Goal: Information Seeking & Learning: Learn about a topic

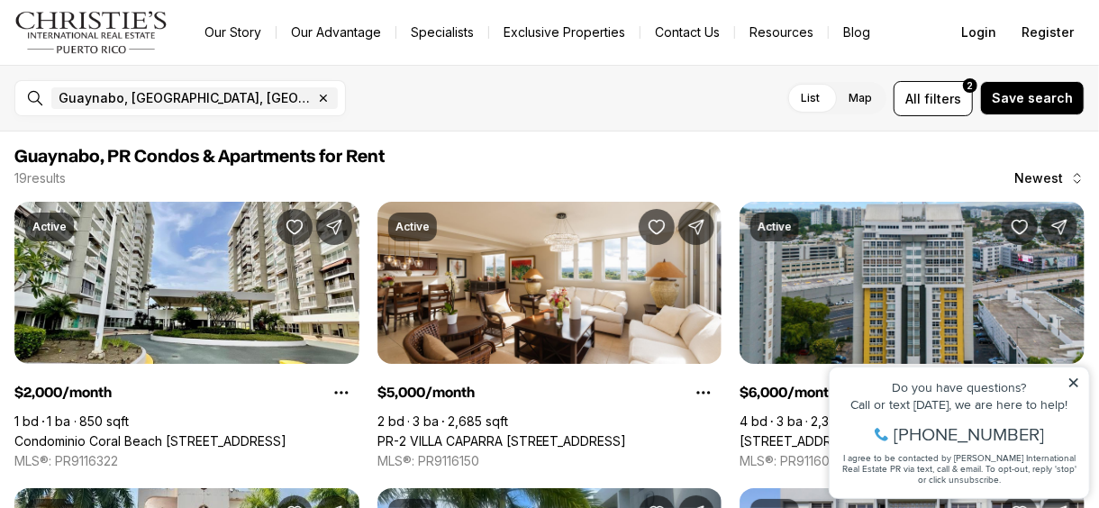
click at [1069, 374] on div "Do you have questions? Call or text today, we are here to help! 347-797-5825 I …" at bounding box center [958, 432] width 259 height 131
click at [1072, 380] on icon at bounding box center [1073, 381] width 9 height 9
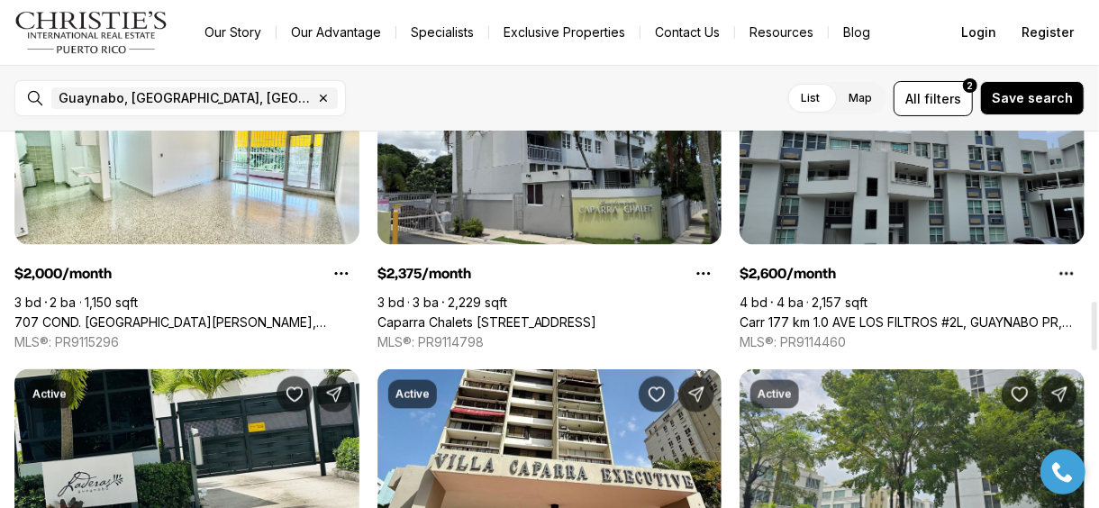
scroll to position [1261, 0]
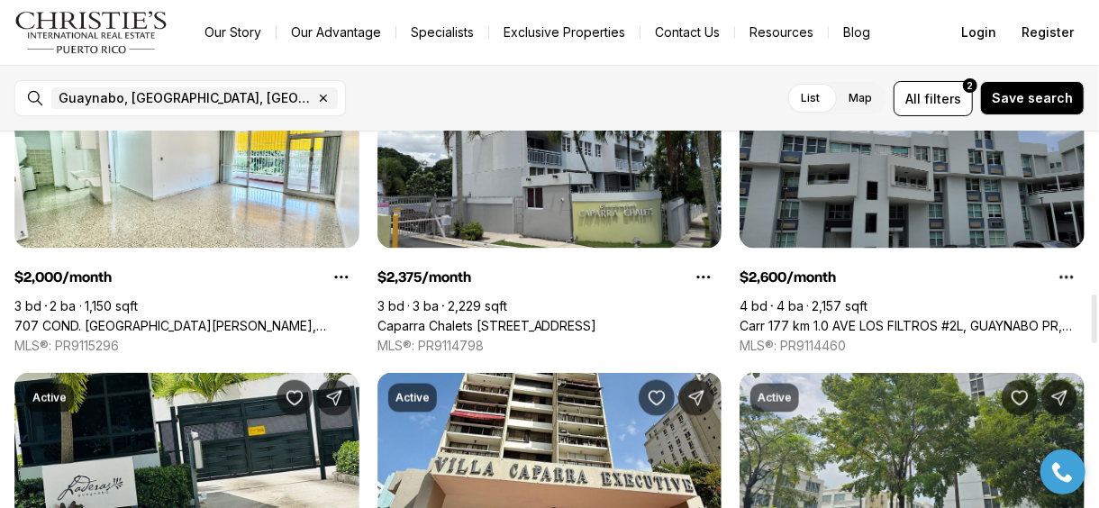
click at [827, 318] on link "Carr 177 km 1.0 AVE LOS FILTROS #2L, GUAYNABO PR, 00969" at bounding box center [912, 326] width 345 height 16
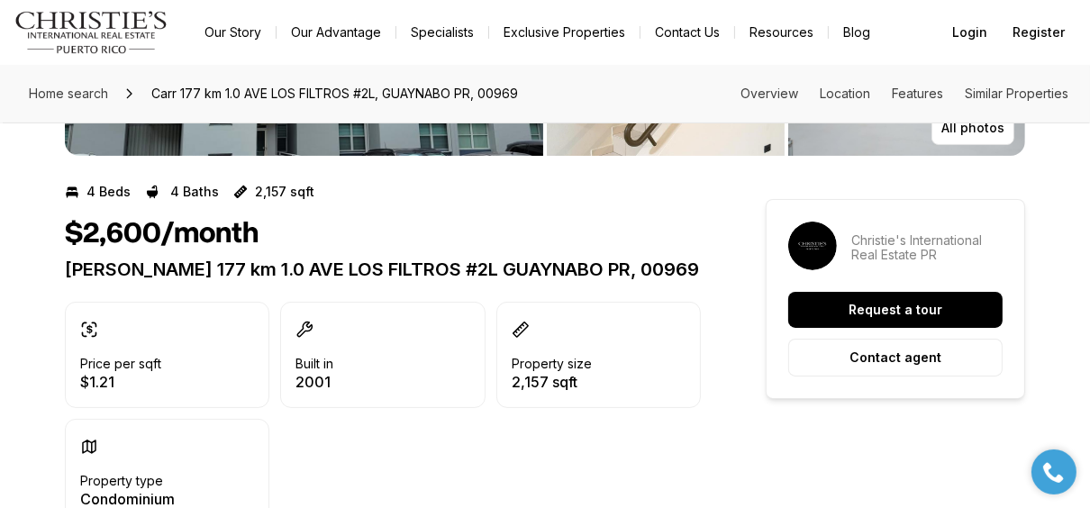
scroll to position [360, 0]
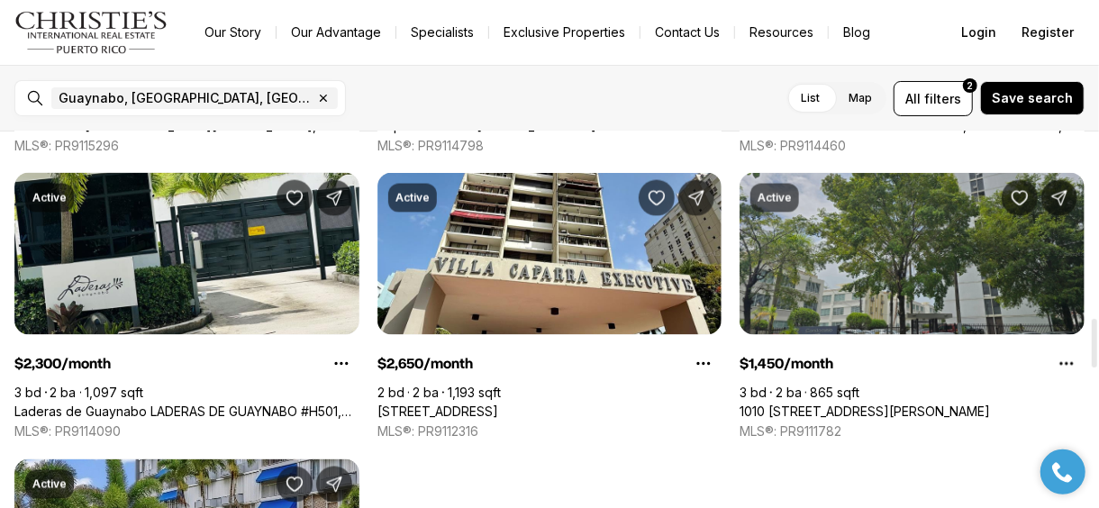
scroll to position [1441, 0]
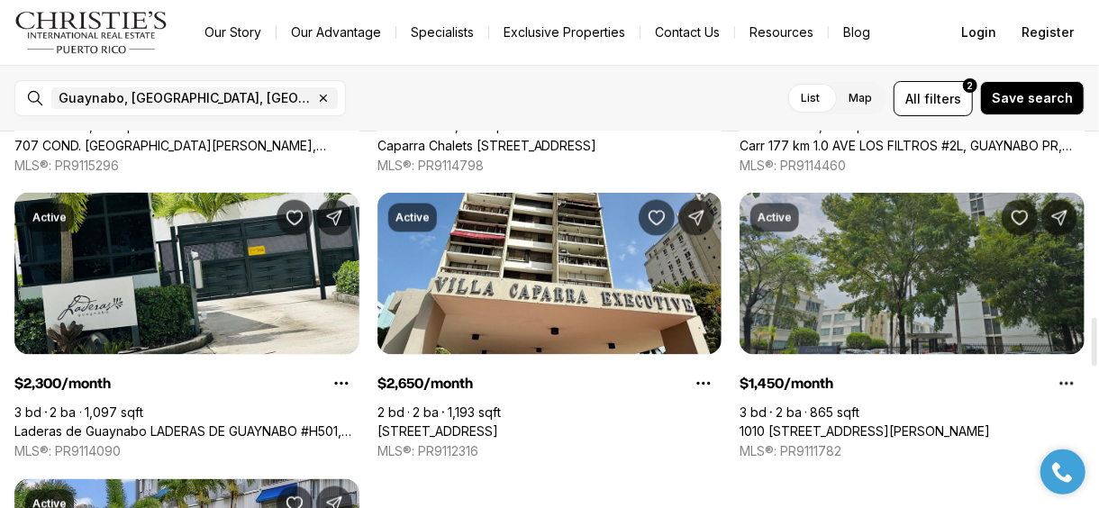
click at [869, 424] on link "1010 [STREET_ADDRESS][PERSON_NAME]" at bounding box center [865, 432] width 250 height 16
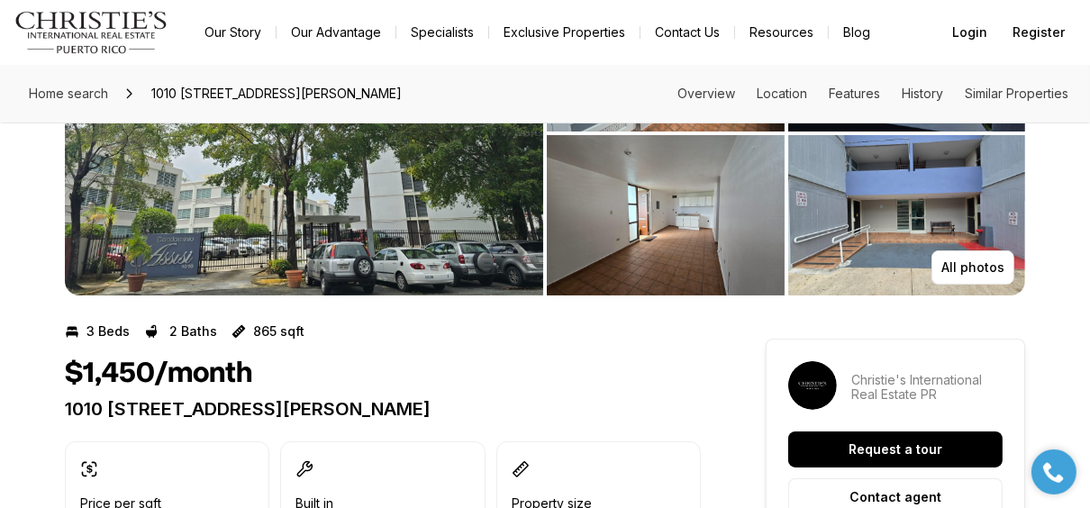
scroll to position [90, 0]
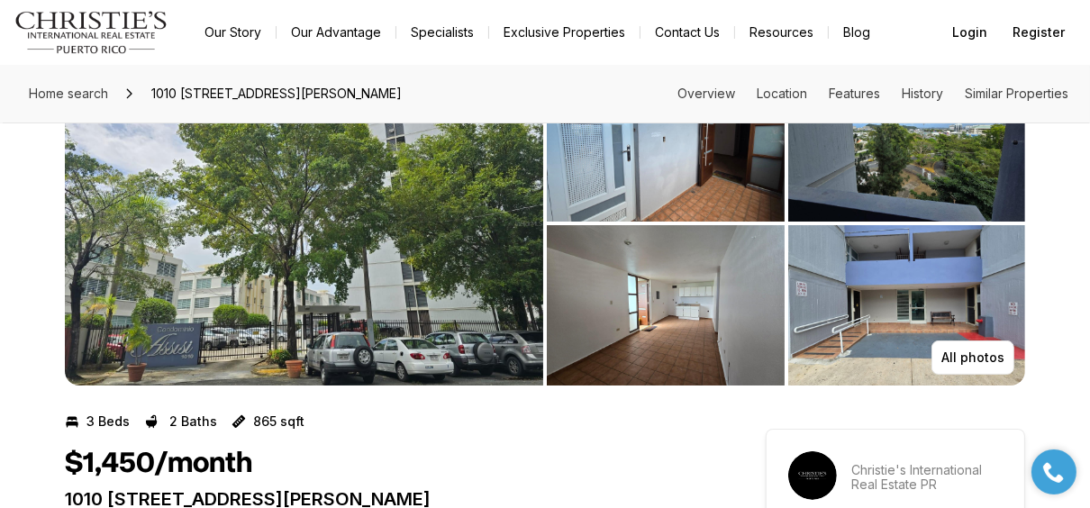
click at [320, 251] on img "View image gallery" at bounding box center [304, 223] width 478 height 324
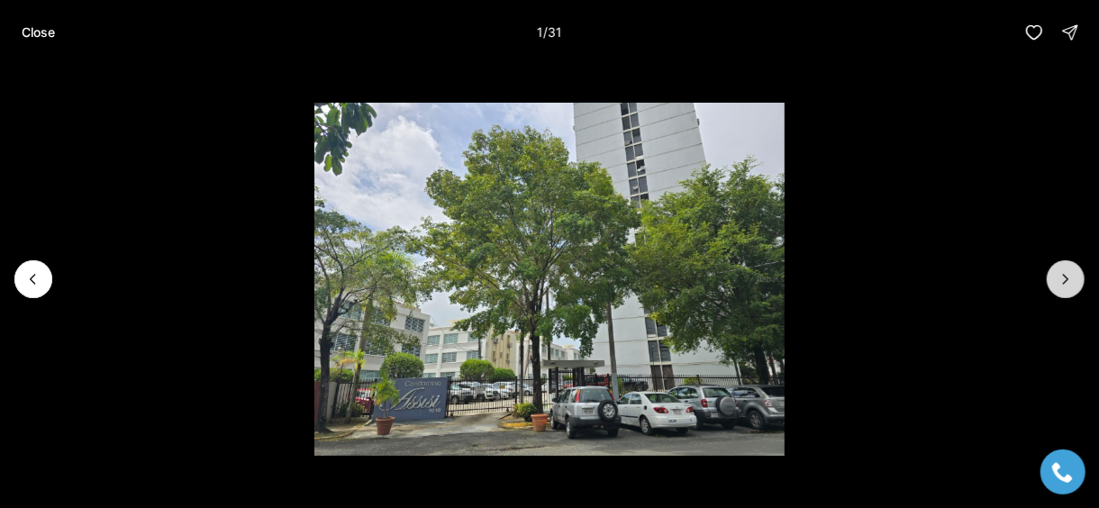
click at [1066, 279] on icon "Next slide" at bounding box center [1066, 279] width 18 height 18
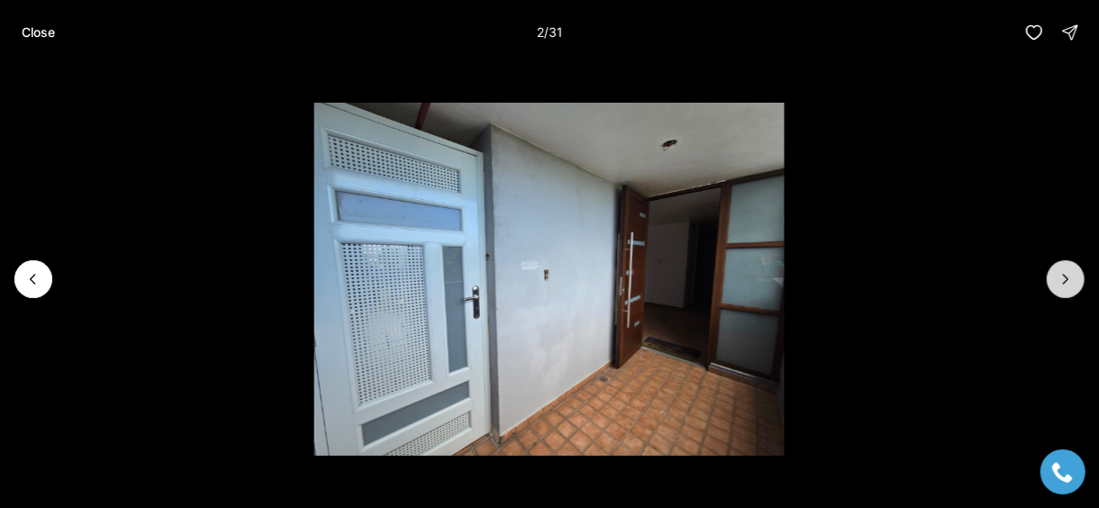
click at [1066, 279] on icon "Next slide" at bounding box center [1066, 279] width 18 height 18
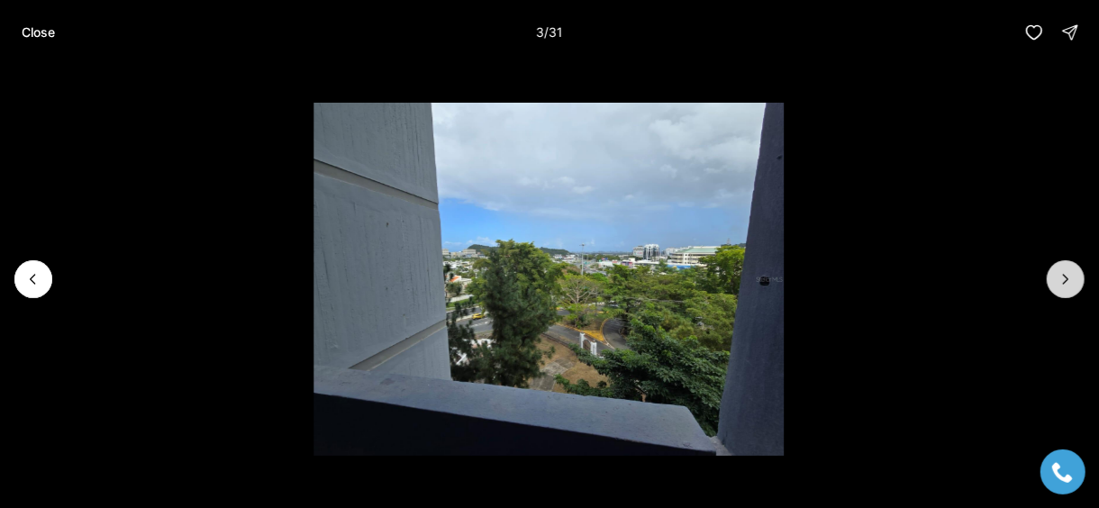
click at [1066, 279] on icon "Next slide" at bounding box center [1066, 279] width 18 height 18
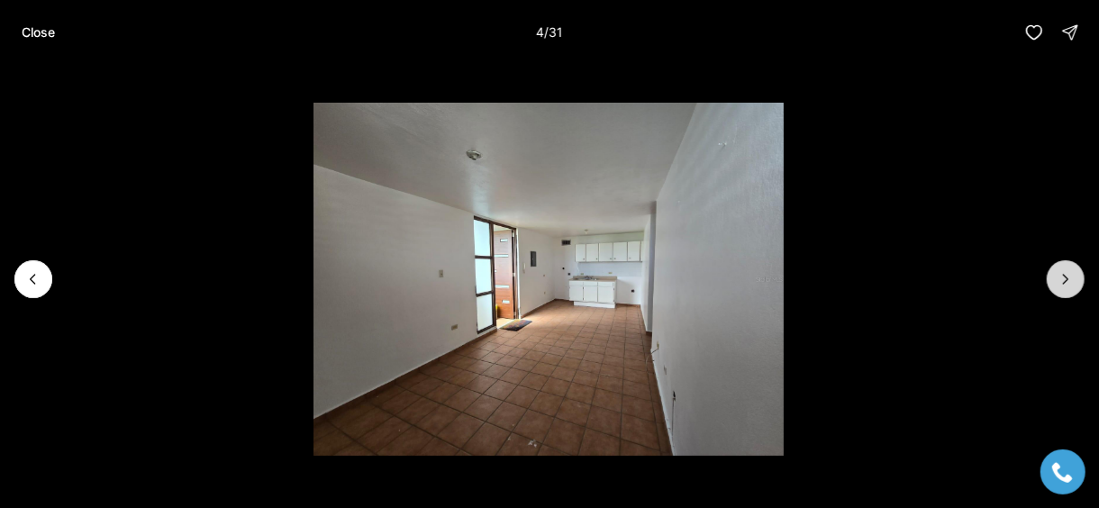
click at [1066, 279] on icon "Next slide" at bounding box center [1066, 279] width 18 height 18
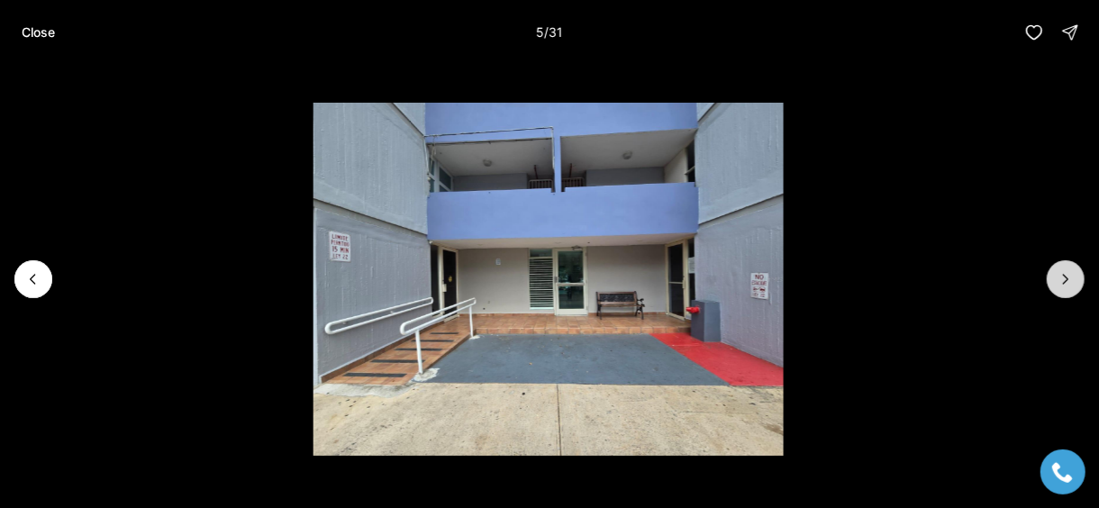
click at [1066, 279] on icon "Next slide" at bounding box center [1066, 279] width 18 height 18
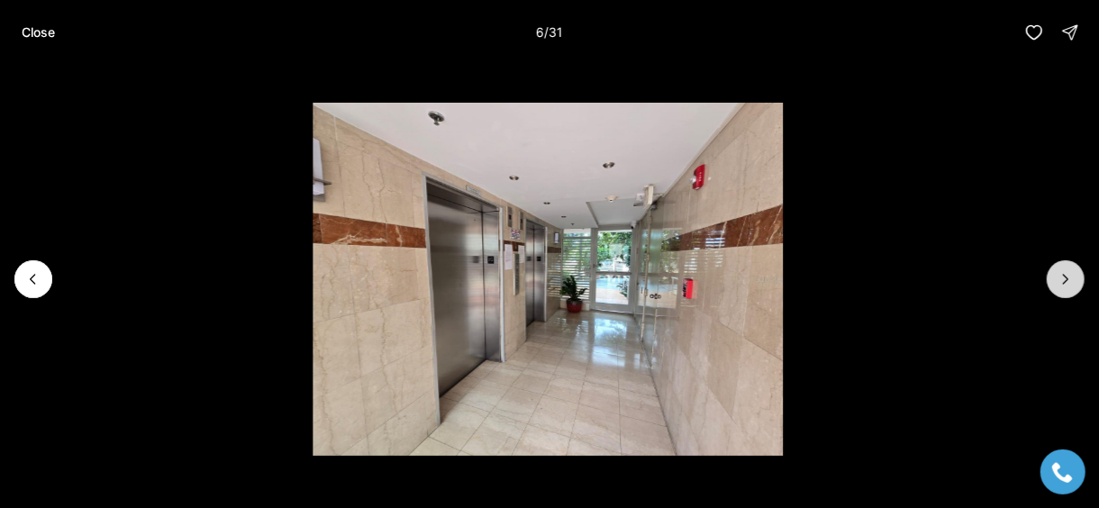
click at [1066, 279] on icon "Next slide" at bounding box center [1066, 279] width 18 height 18
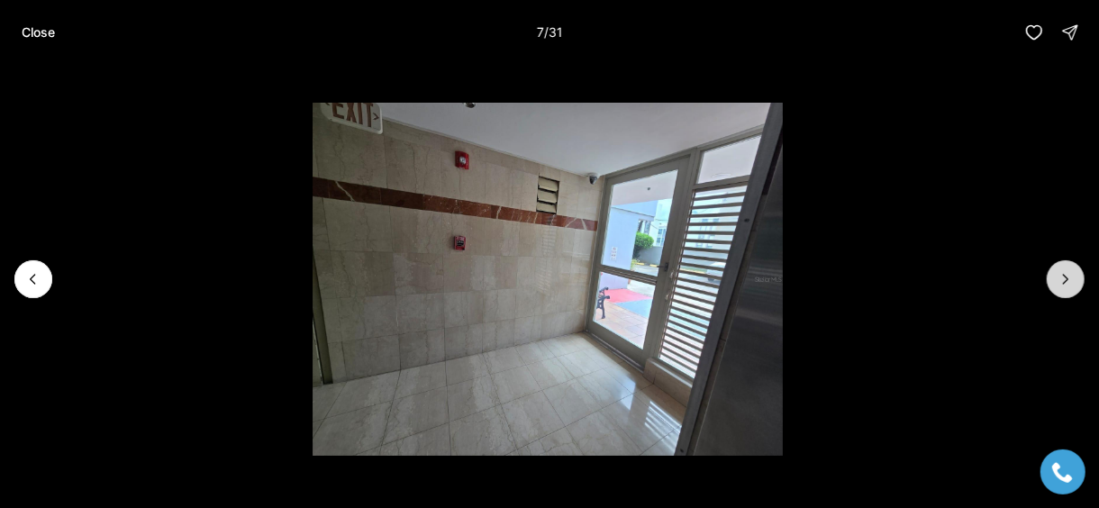
click at [1066, 279] on icon "Next slide" at bounding box center [1066, 279] width 18 height 18
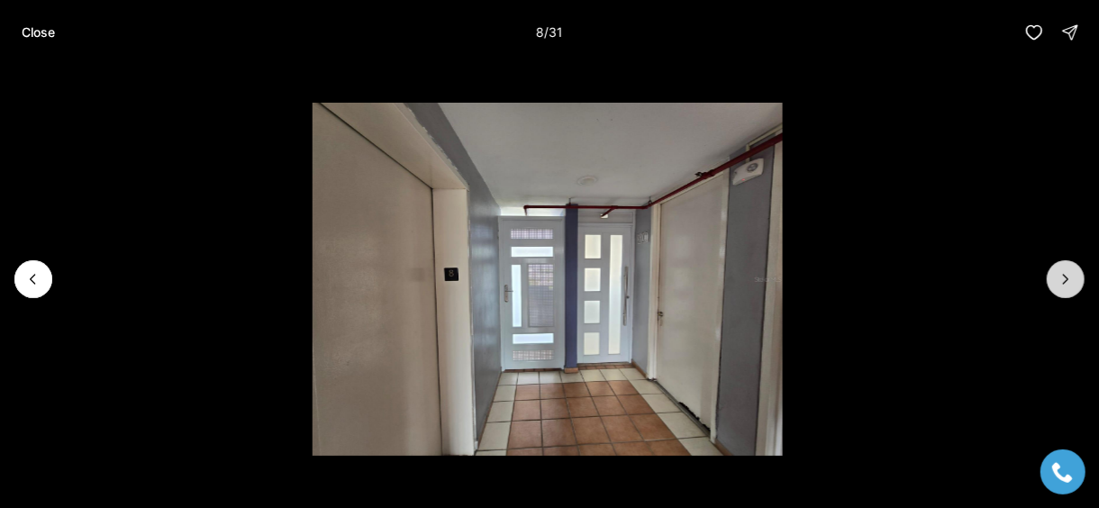
click at [1066, 279] on icon "Next slide" at bounding box center [1066, 279] width 18 height 18
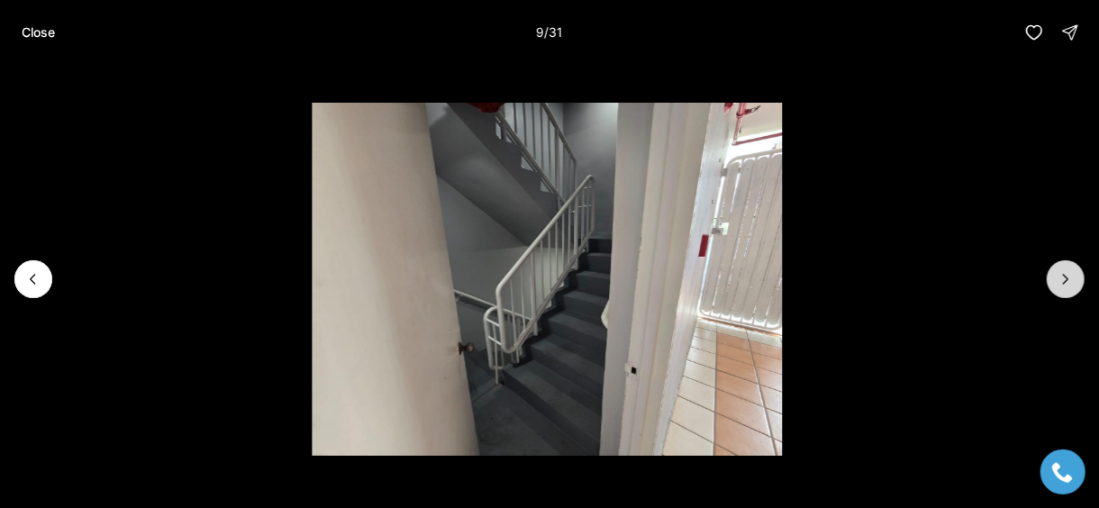
click at [1066, 279] on icon "Next slide" at bounding box center [1066, 279] width 18 height 18
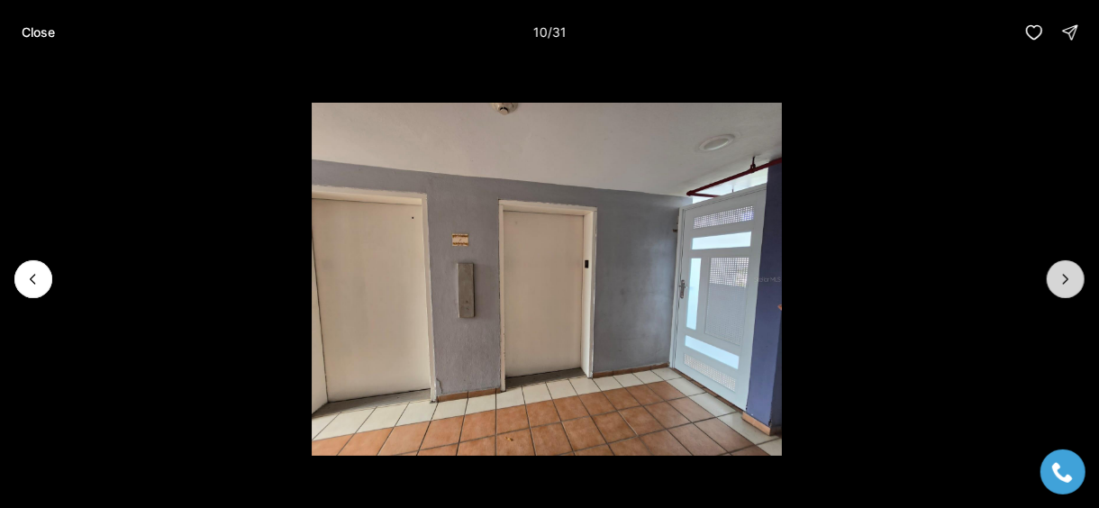
click at [1066, 279] on icon "Next slide" at bounding box center [1066, 279] width 18 height 18
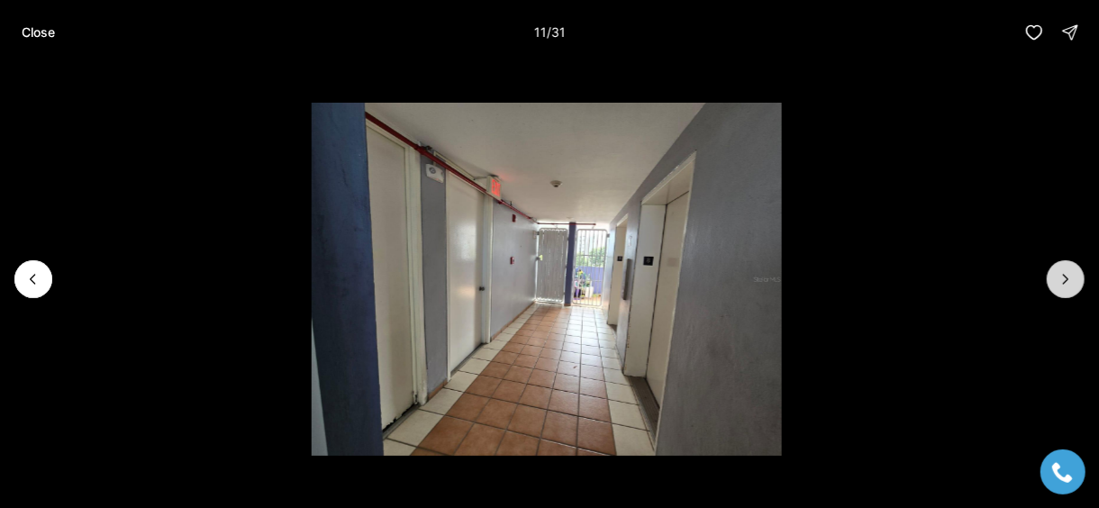
click at [1066, 279] on icon "Next slide" at bounding box center [1066, 279] width 18 height 18
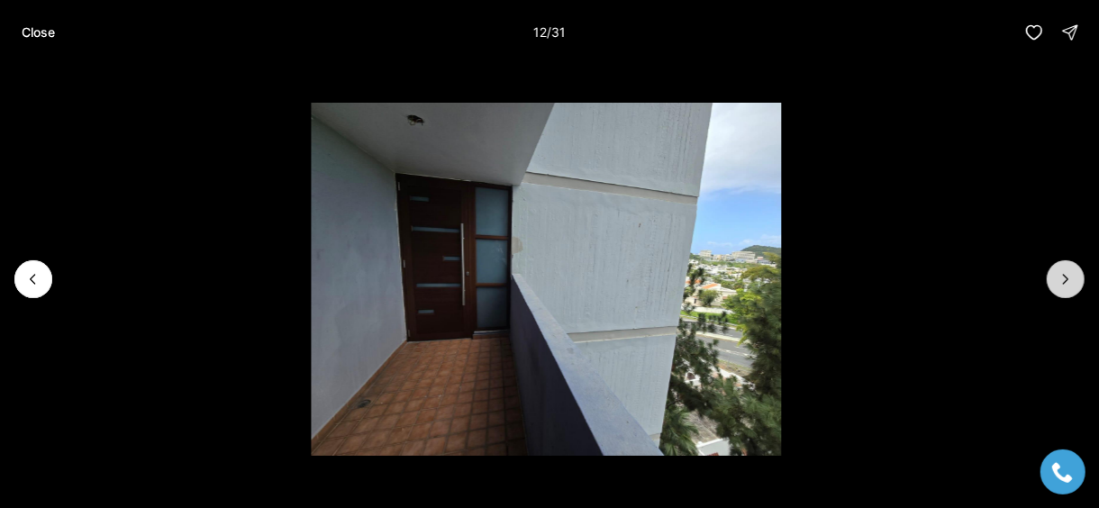
click at [1066, 279] on icon "Next slide" at bounding box center [1066, 279] width 18 height 18
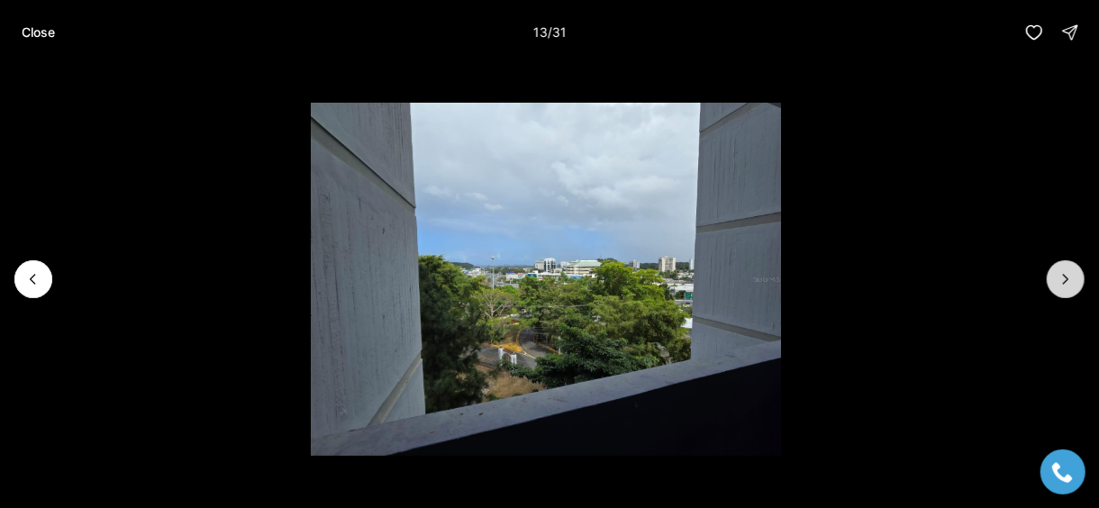
click at [1066, 279] on icon "Next slide" at bounding box center [1066, 279] width 18 height 18
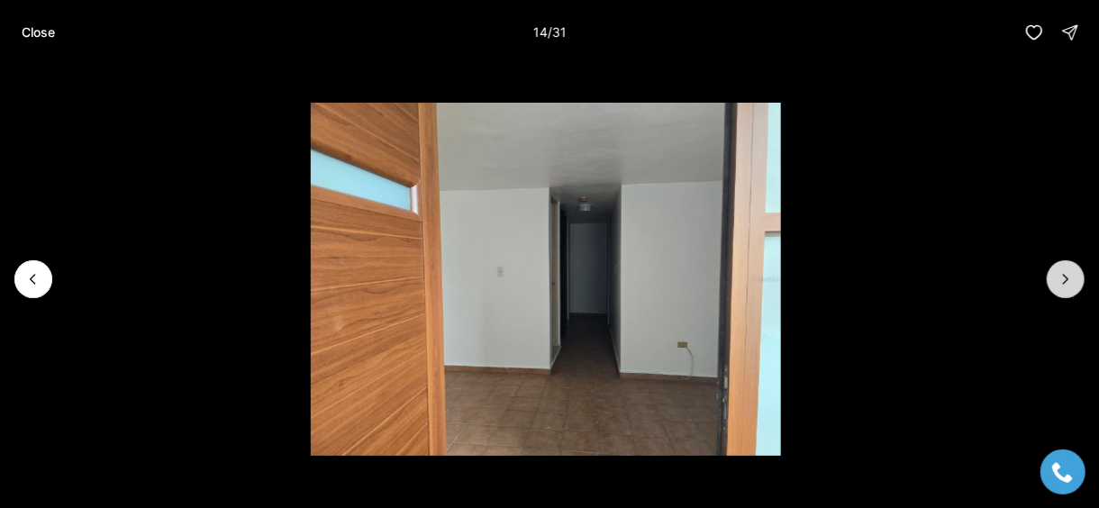
click at [1066, 279] on icon "Next slide" at bounding box center [1066, 279] width 18 height 18
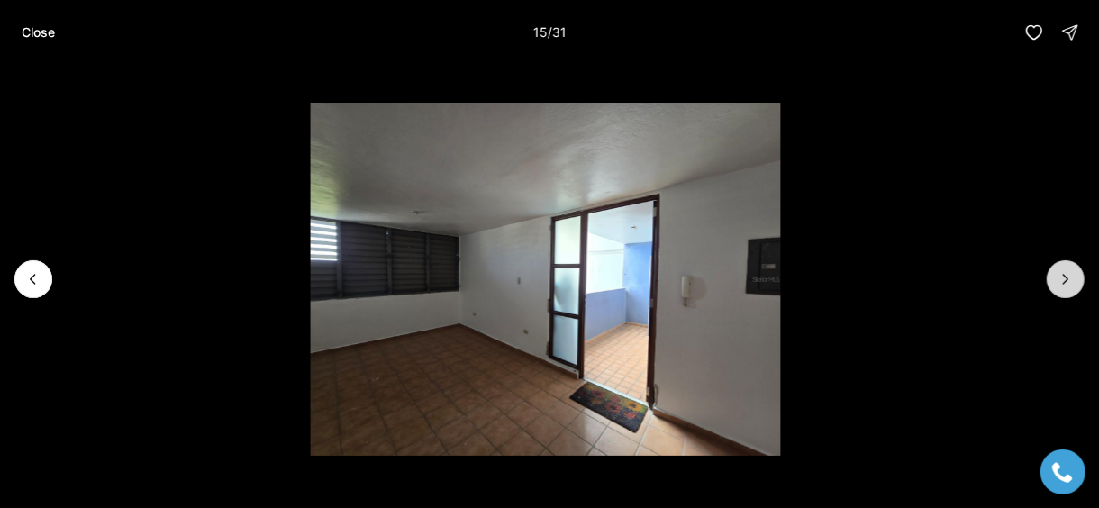
click at [1066, 279] on icon "Next slide" at bounding box center [1066, 279] width 18 height 18
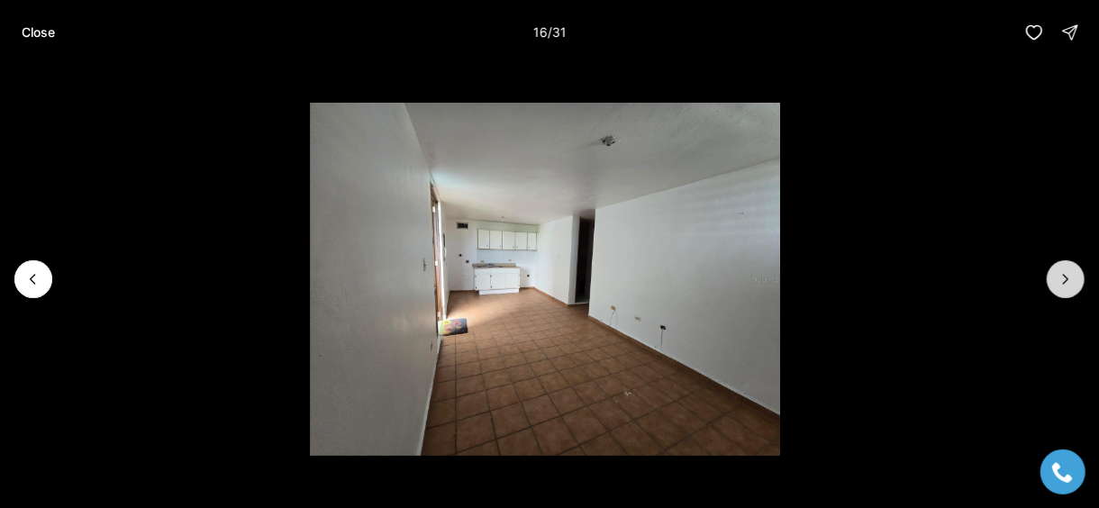
click at [1066, 279] on icon "Next slide" at bounding box center [1066, 279] width 18 height 18
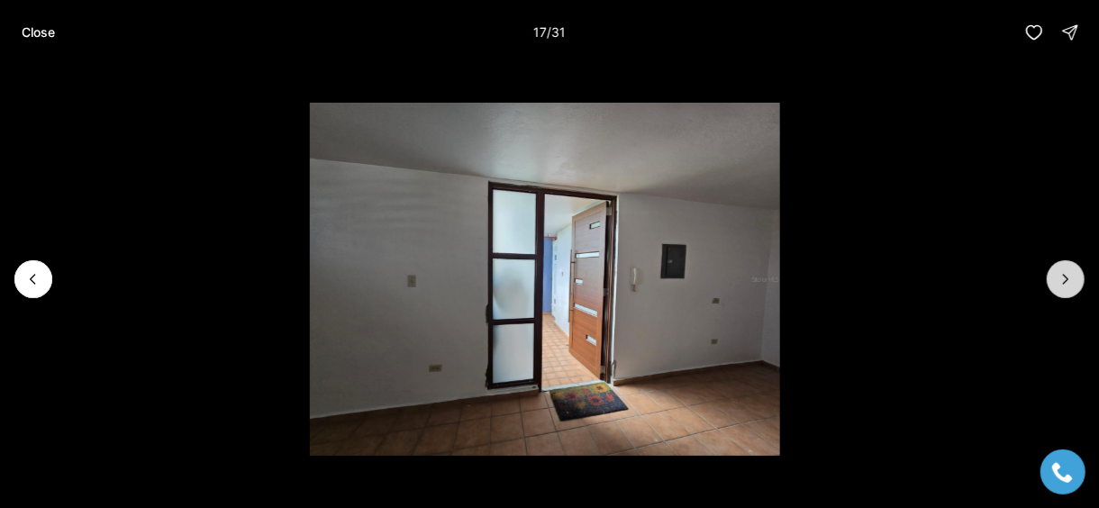
click at [1066, 279] on icon "Next slide" at bounding box center [1066, 279] width 18 height 18
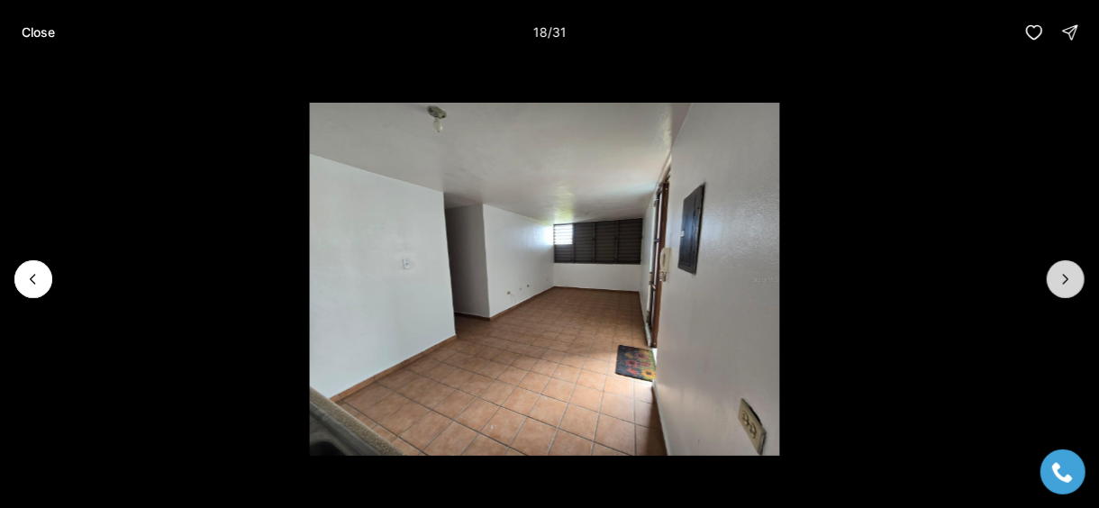
click at [1066, 279] on icon "Next slide" at bounding box center [1066, 279] width 18 height 18
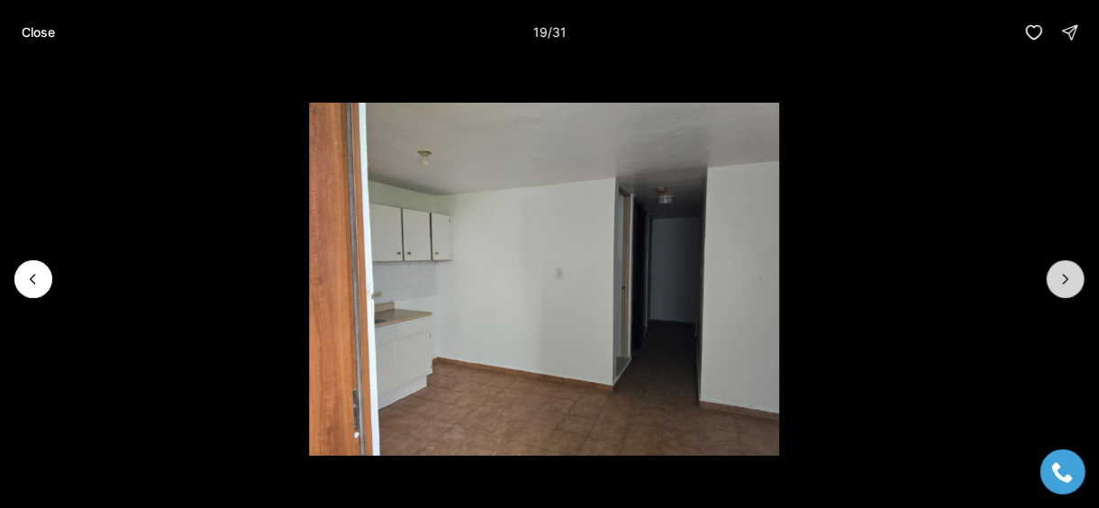
click at [1061, 279] on icon "Next slide" at bounding box center [1066, 279] width 18 height 18
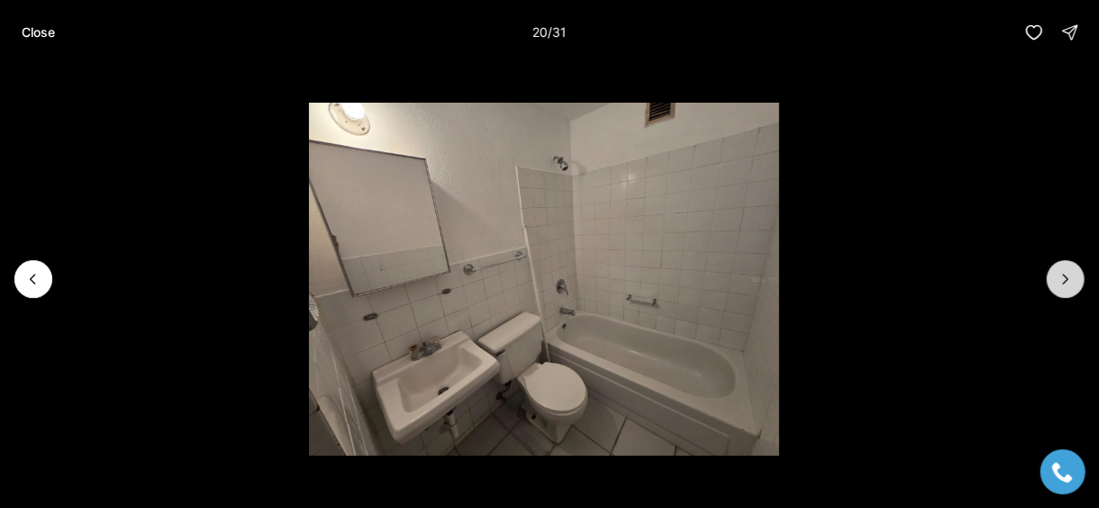
click at [1061, 279] on icon "Next slide" at bounding box center [1066, 279] width 18 height 18
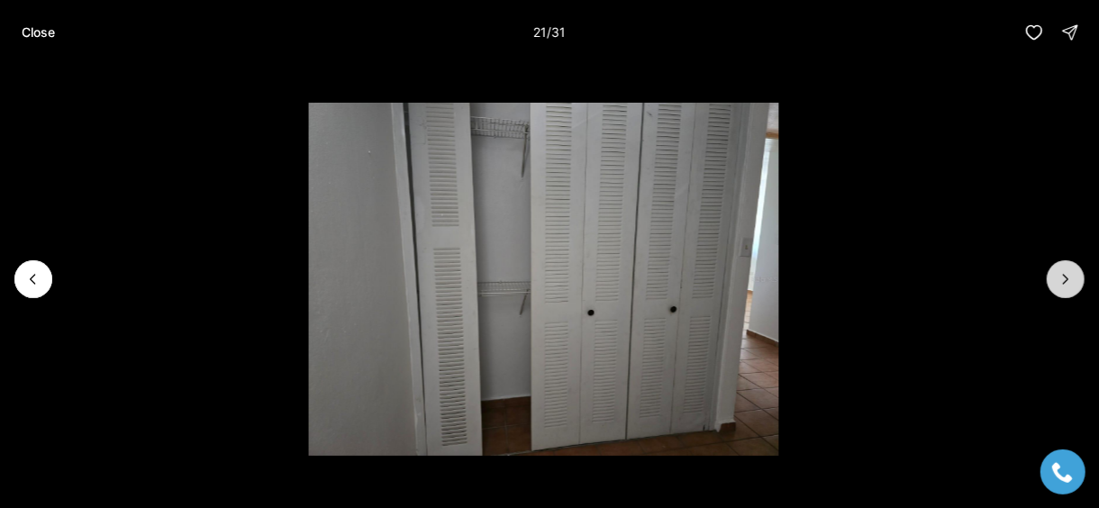
click at [1061, 279] on icon "Next slide" at bounding box center [1066, 279] width 18 height 18
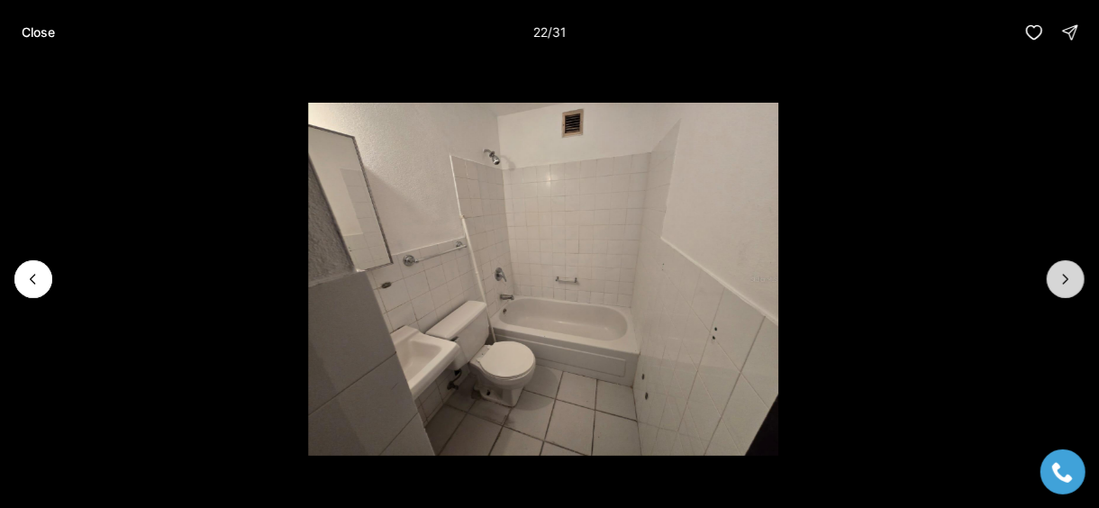
click at [1061, 279] on icon "Next slide" at bounding box center [1066, 279] width 18 height 18
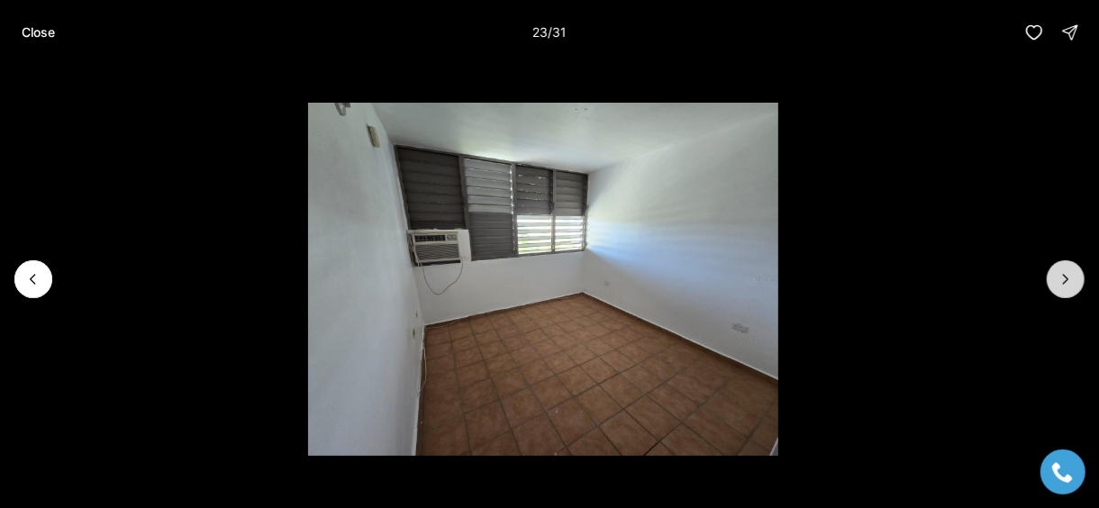
click at [1061, 279] on icon "Next slide" at bounding box center [1066, 279] width 18 height 18
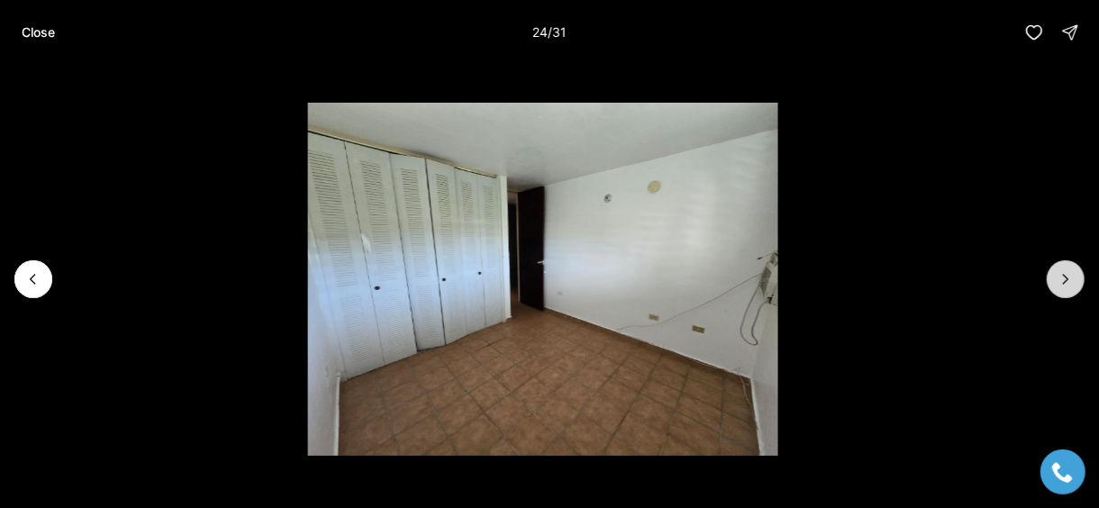
click at [1061, 279] on icon "Next slide" at bounding box center [1066, 279] width 18 height 18
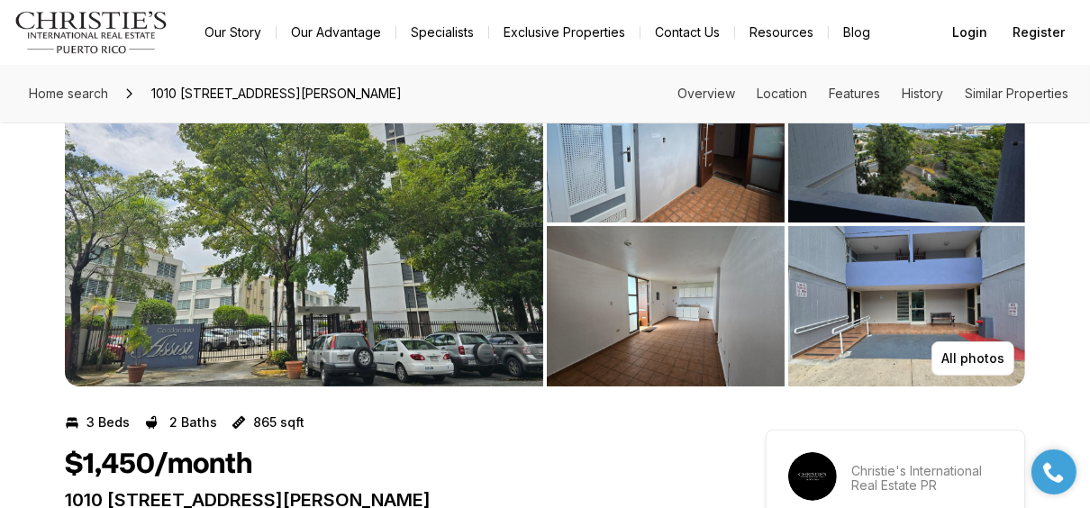
scroll to position [0, 0]
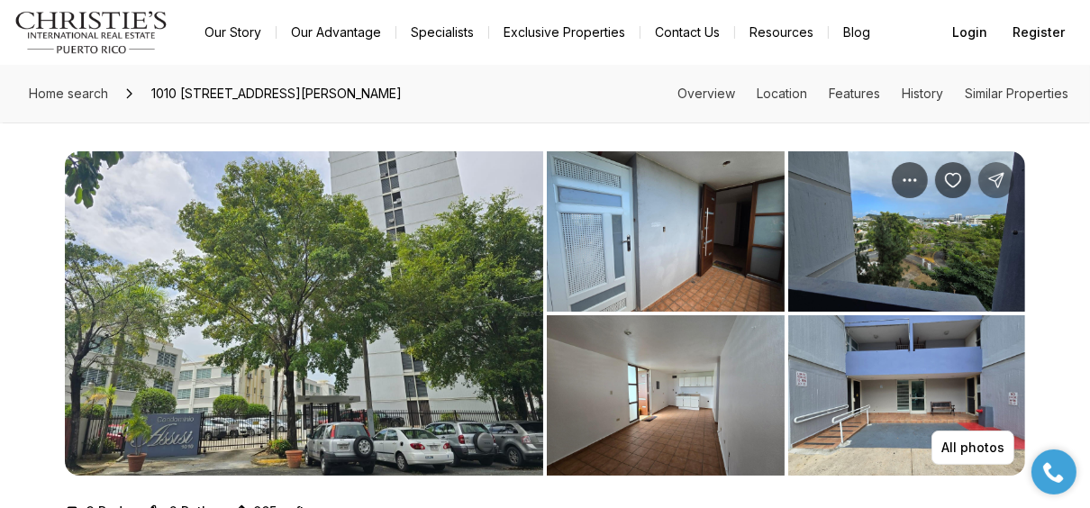
click at [992, 174] on icon "Share Property: 1010 AVE LUIS VIGOREAUX #804" at bounding box center [996, 180] width 18 height 18
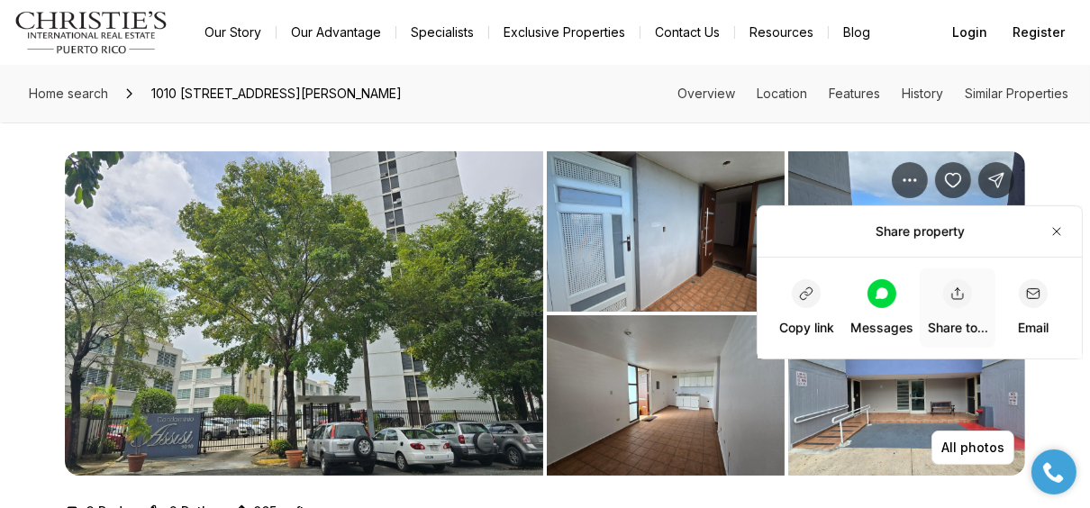
click at [959, 284] on div "button" at bounding box center [957, 293] width 29 height 29
click at [938, 290] on span "Share to..." at bounding box center [958, 308] width 60 height 58
click at [802, 286] on icon "button" at bounding box center [806, 293] width 14 height 14
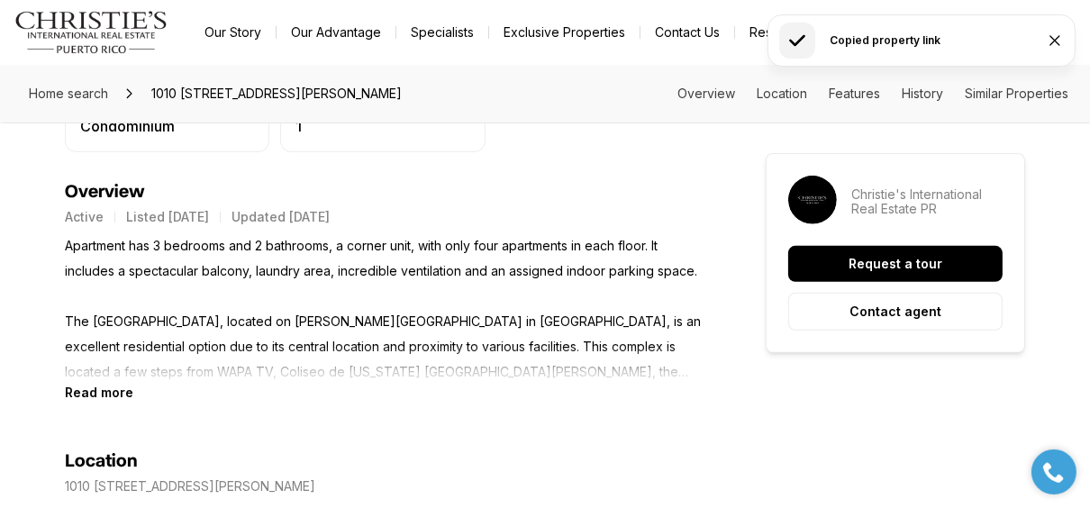
scroll to position [721, 0]
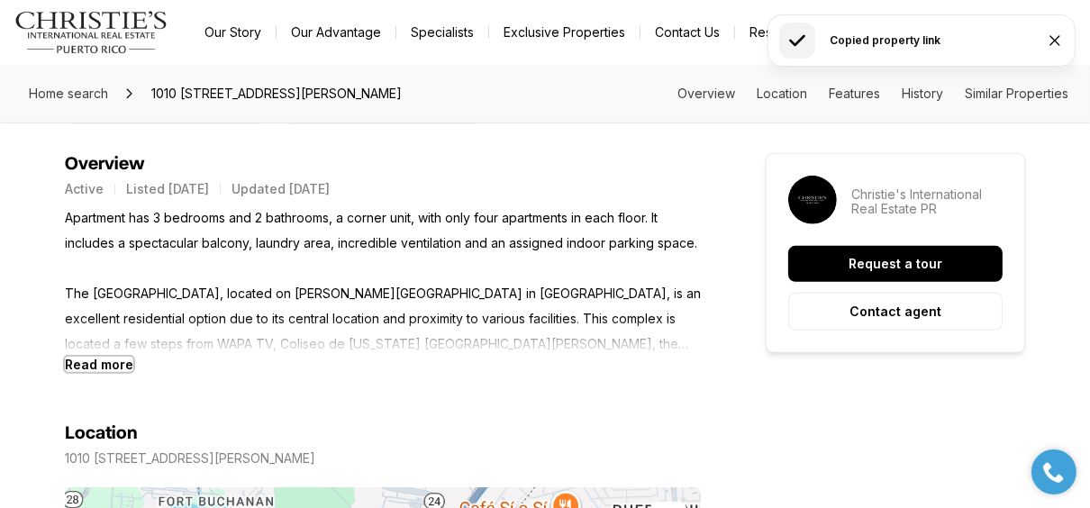
click at [77, 358] on b "Read more" at bounding box center [99, 364] width 68 height 15
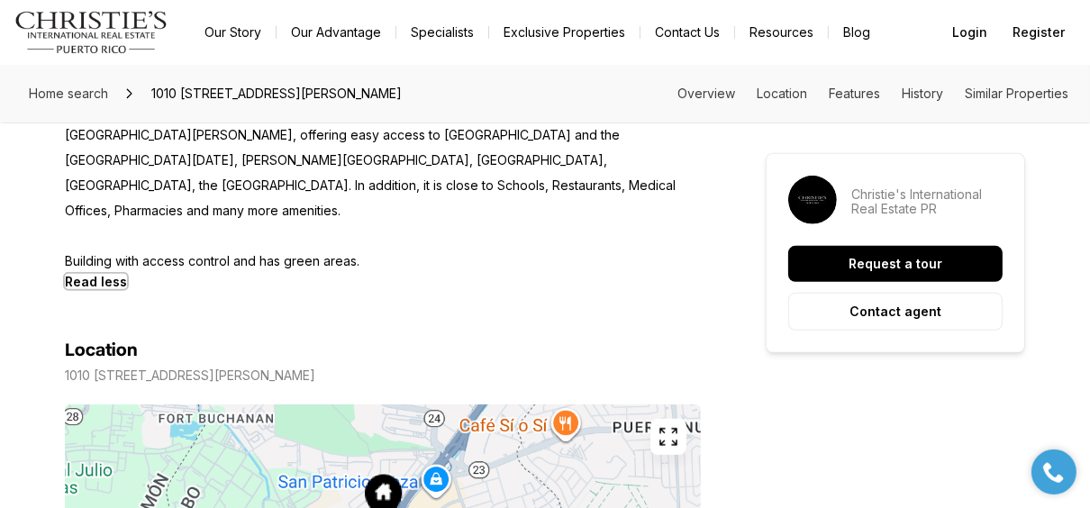
scroll to position [1081, 0]
